Goal: Transaction & Acquisition: Purchase product/service

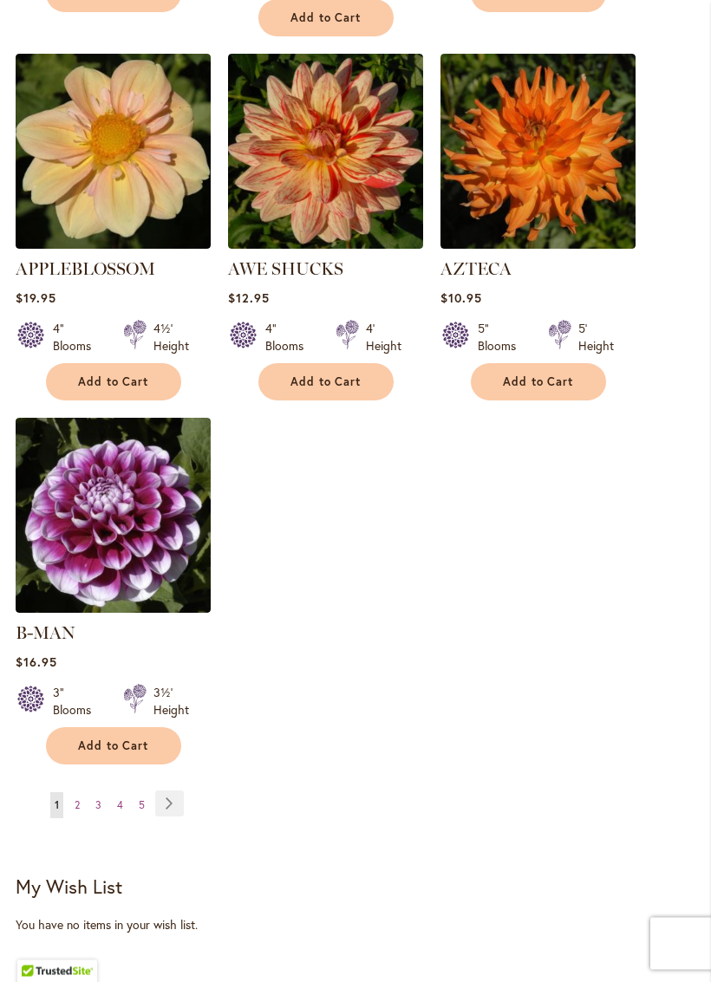
scroll to position [2136, 0]
click at [175, 791] on link "Page Next" at bounding box center [169, 804] width 29 height 26
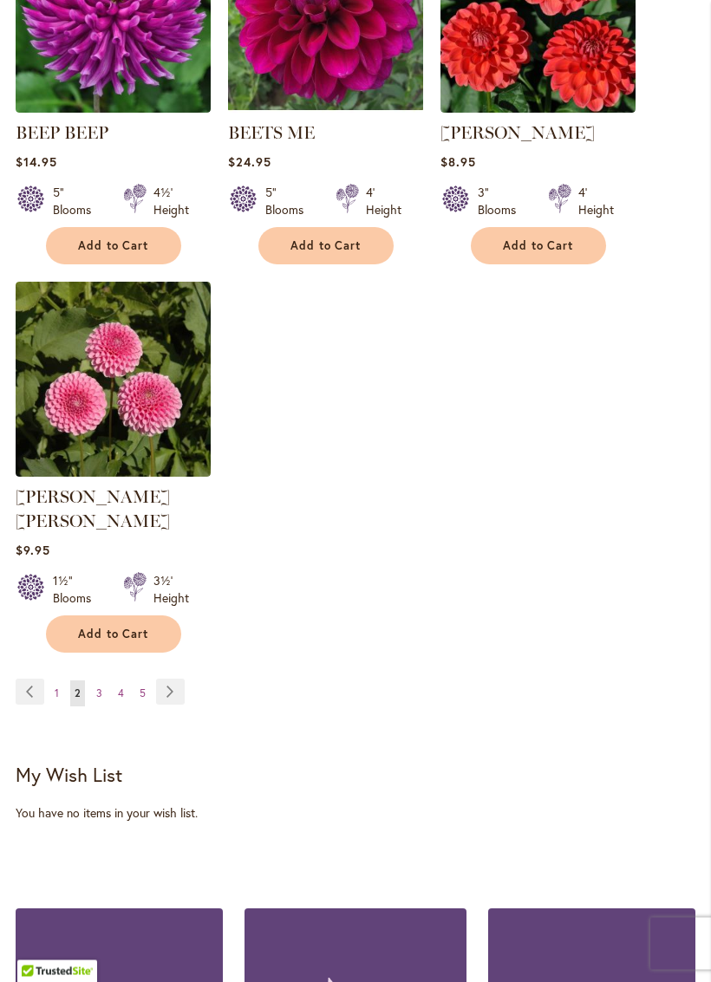
scroll to position [2247, 0]
click at [170, 679] on link "Page Next" at bounding box center [170, 692] width 29 height 26
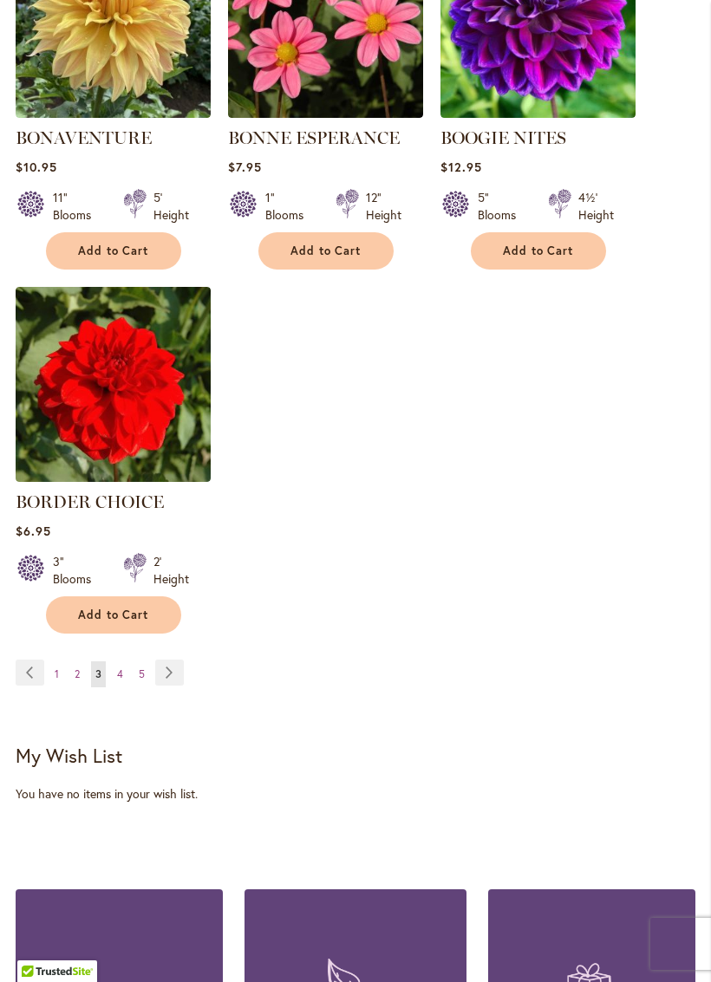
scroll to position [2248, 0]
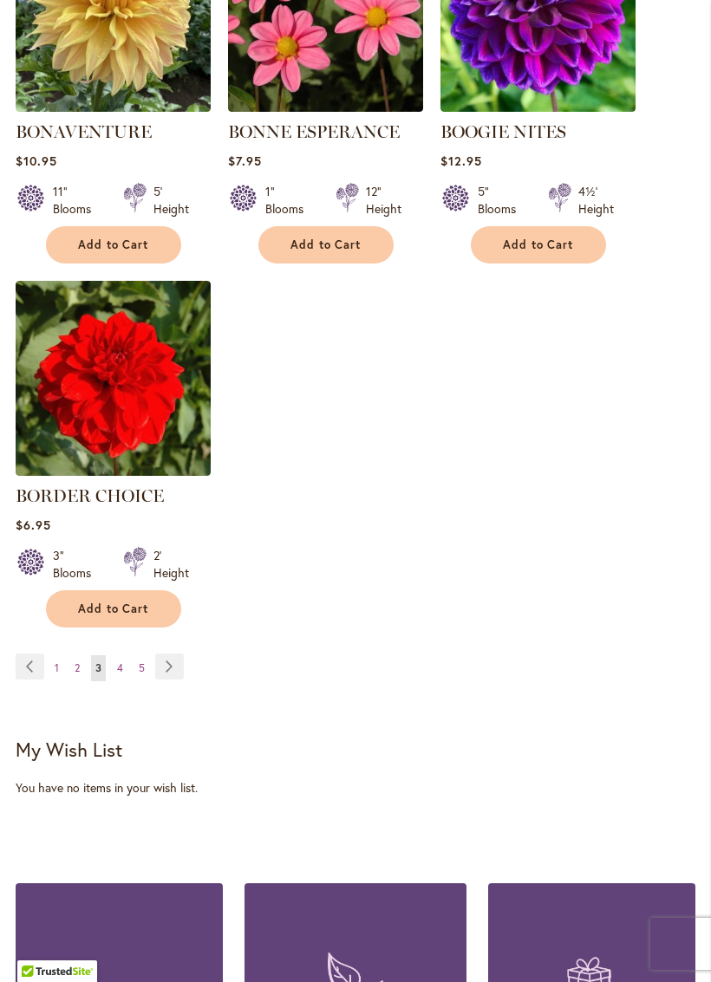
click at [166, 680] on link "Page Next" at bounding box center [169, 667] width 29 height 26
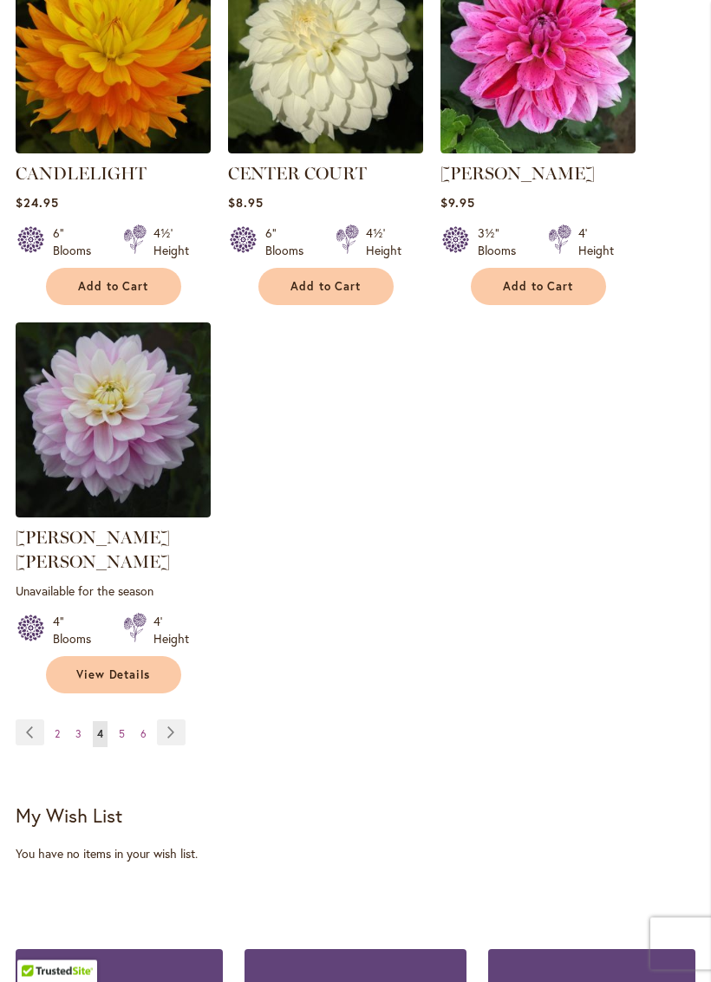
scroll to position [2240, 0]
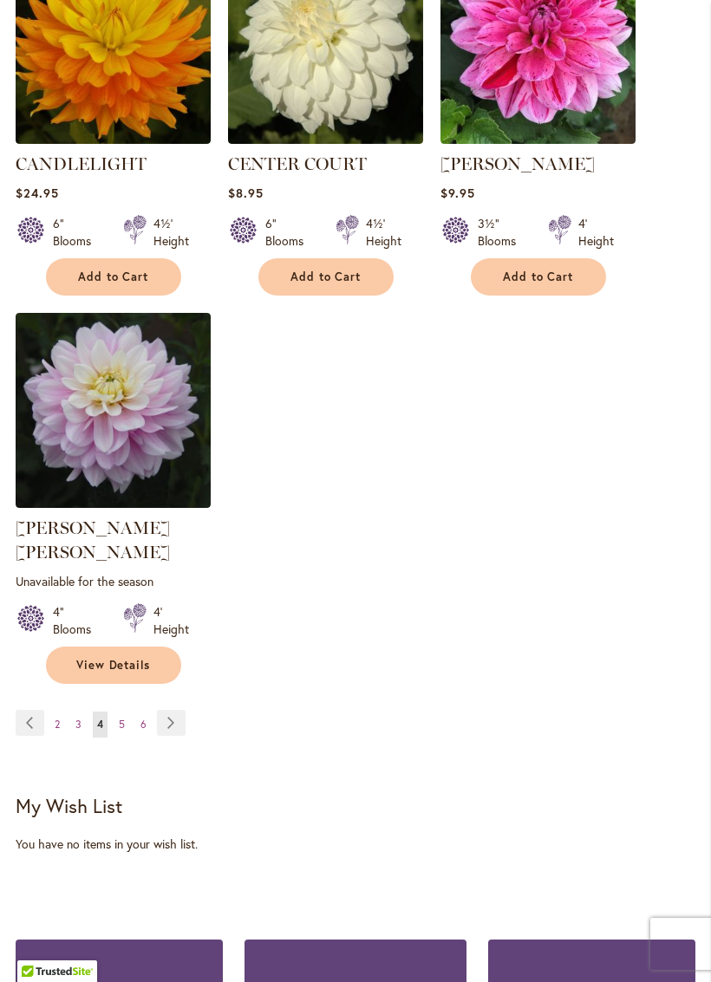
click at [182, 710] on link "Page Next" at bounding box center [171, 723] width 29 height 26
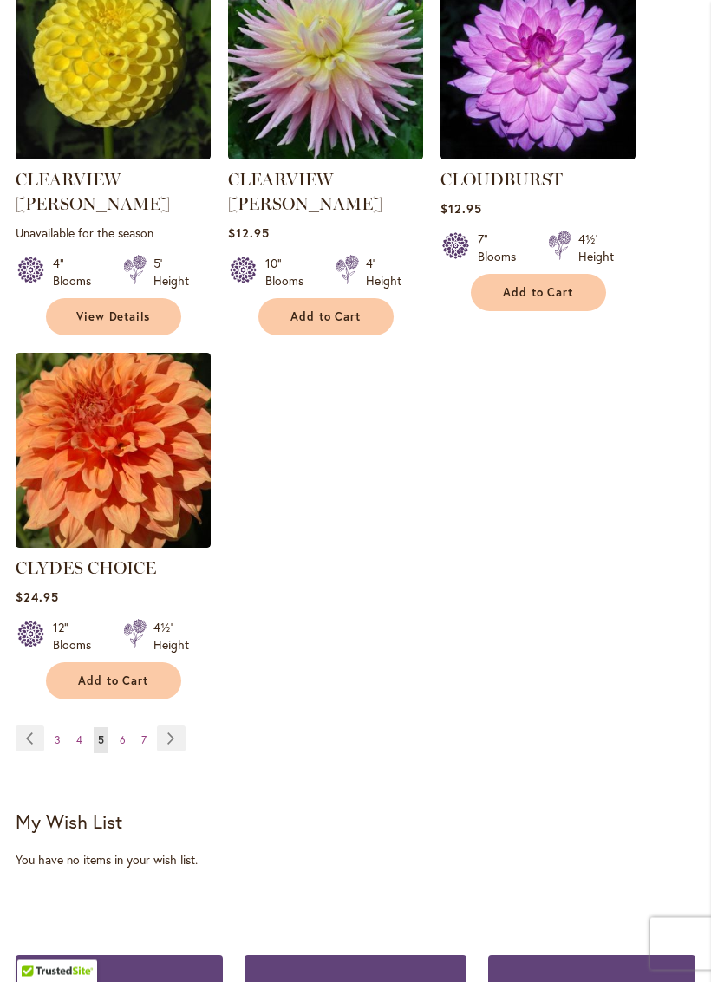
scroll to position [2228, 0]
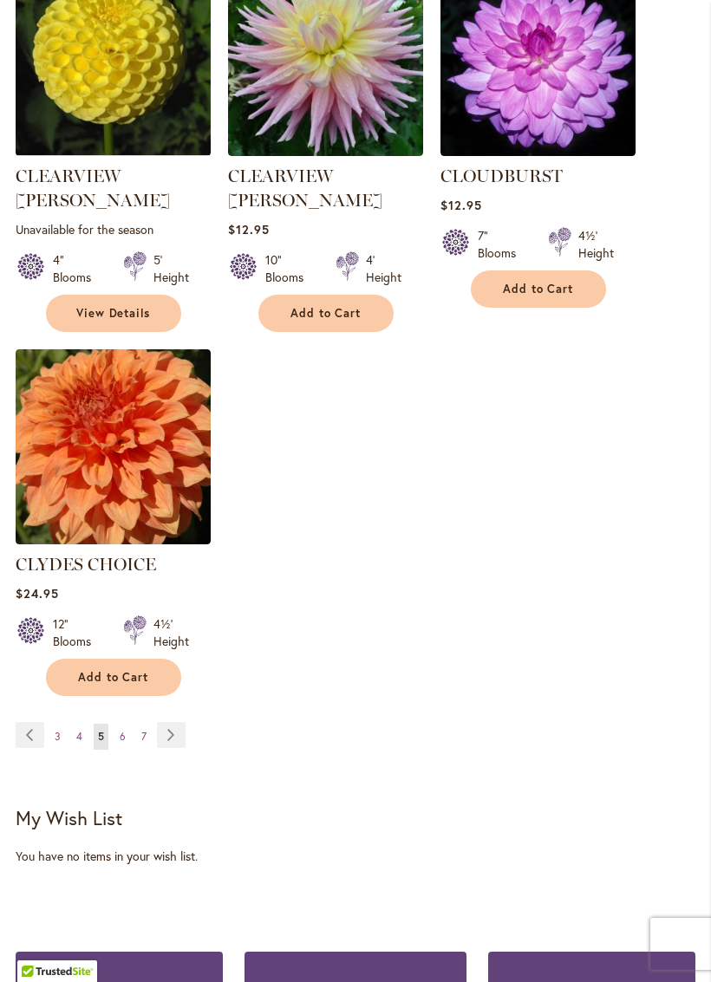
click at [175, 722] on link "Page Next" at bounding box center [171, 735] width 29 height 26
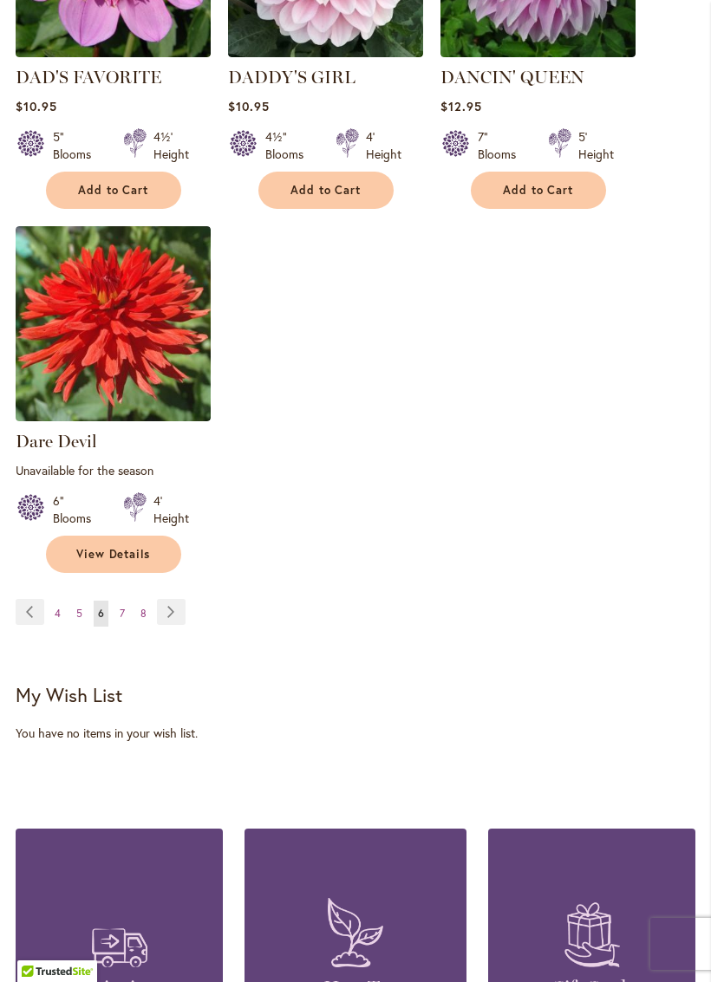
scroll to position [2377, 0]
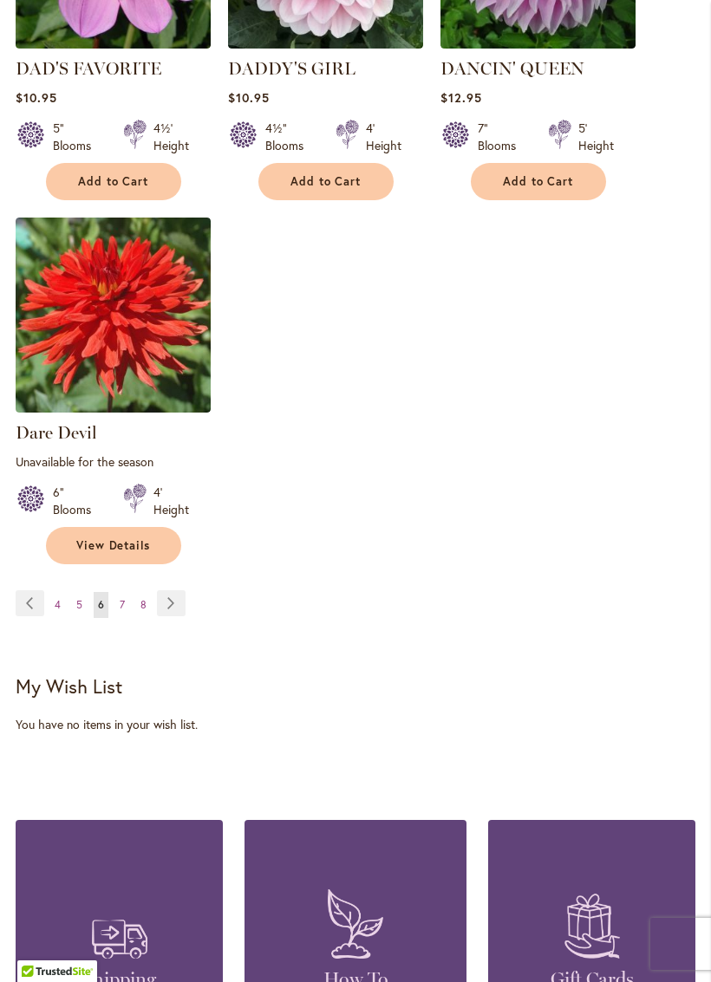
click at [176, 591] on link "Page Next" at bounding box center [171, 603] width 29 height 26
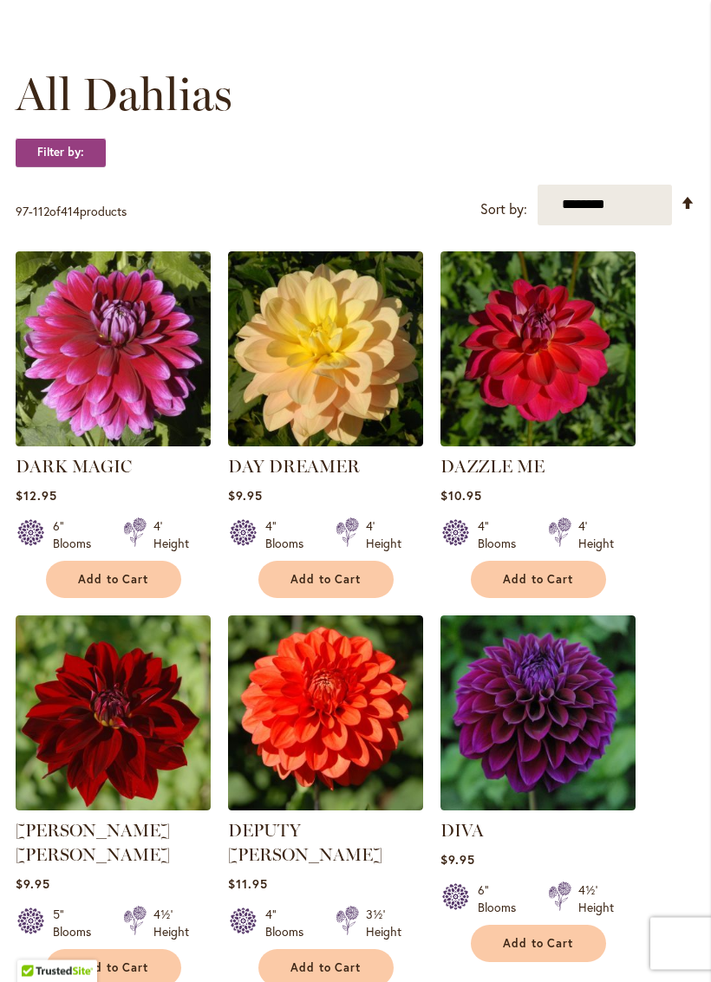
scroll to position [457, 0]
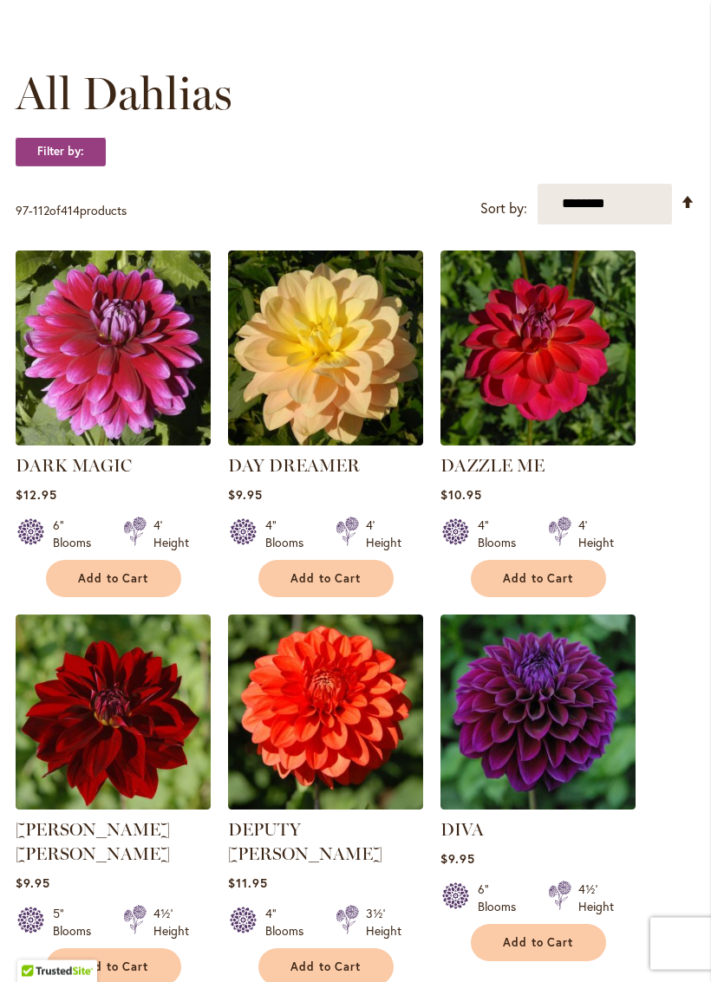
click at [95, 477] on link "DARK MAGIC" at bounding box center [74, 466] width 116 height 21
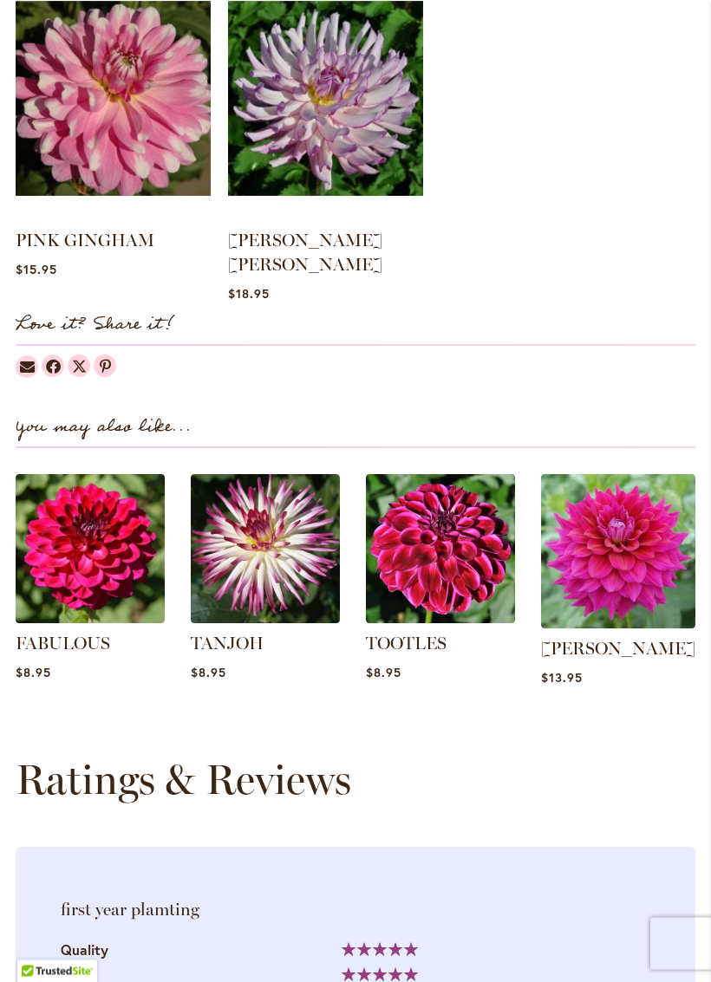
scroll to position [1629, 0]
click at [473, 578] on img at bounding box center [440, 548] width 149 height 149
